Goal: Download file/media

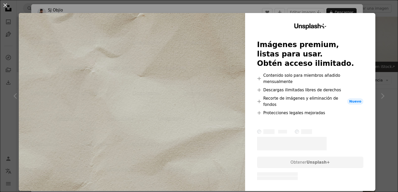
scroll to position [224, 0]
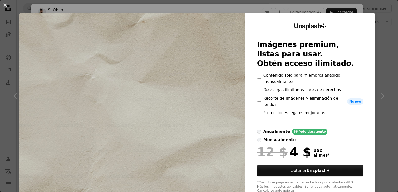
click at [385, 13] on div "An X shape Unsplash+ Imágenes premium, listas para usar. Obtén acceso ilimitado…" at bounding box center [199, 96] width 398 height 192
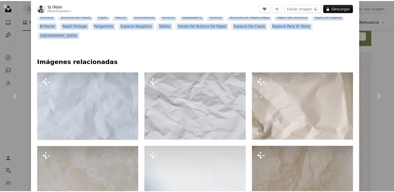
scroll to position [199, 0]
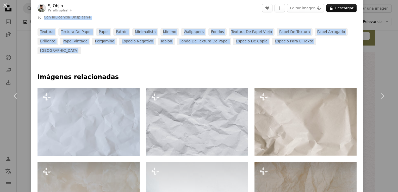
drag, startPoint x: 378, startPoint y: 12, endPoint x: 392, endPoint y: 4, distance: 16.6
click at [392, 4] on div "An X shape Chevron left Chevron right SJ [PERSON_NAME] Para Unsplash+ A heart A…" at bounding box center [199, 96] width 398 height 192
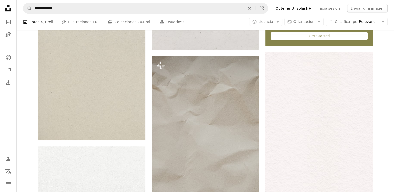
click at [392, 4] on nav "**********" at bounding box center [206, 8] width 378 height 17
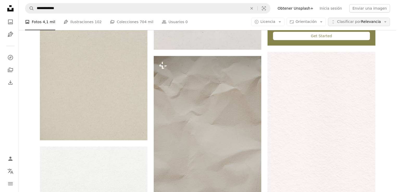
scroll to position [224, 0]
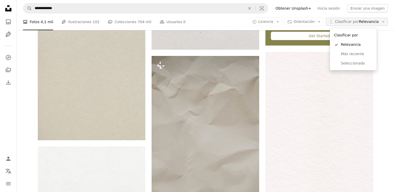
click at [340, 21] on span "Clasificar por" at bounding box center [347, 22] width 24 height 4
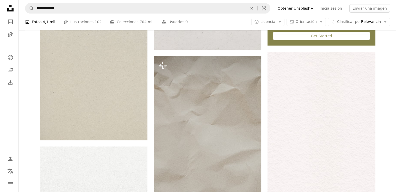
scroll to position [493, 0]
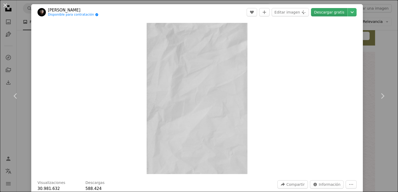
click at [325, 15] on link "Descargar gratis" at bounding box center [329, 12] width 36 height 8
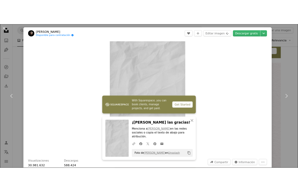
scroll to position [408, 0]
